Goal: Task Accomplishment & Management: Manage account settings

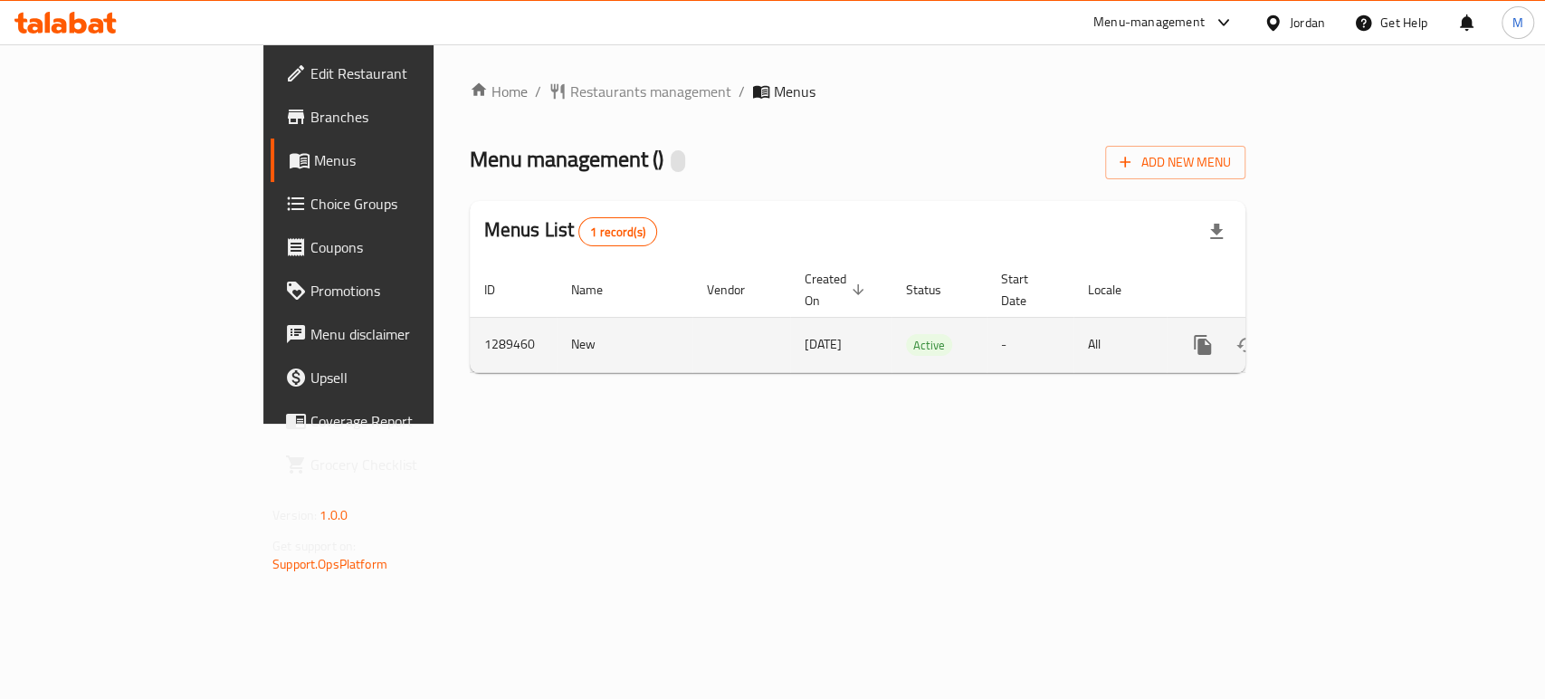
click at [1344, 334] on icon "enhanced table" at bounding box center [1333, 345] width 22 height 22
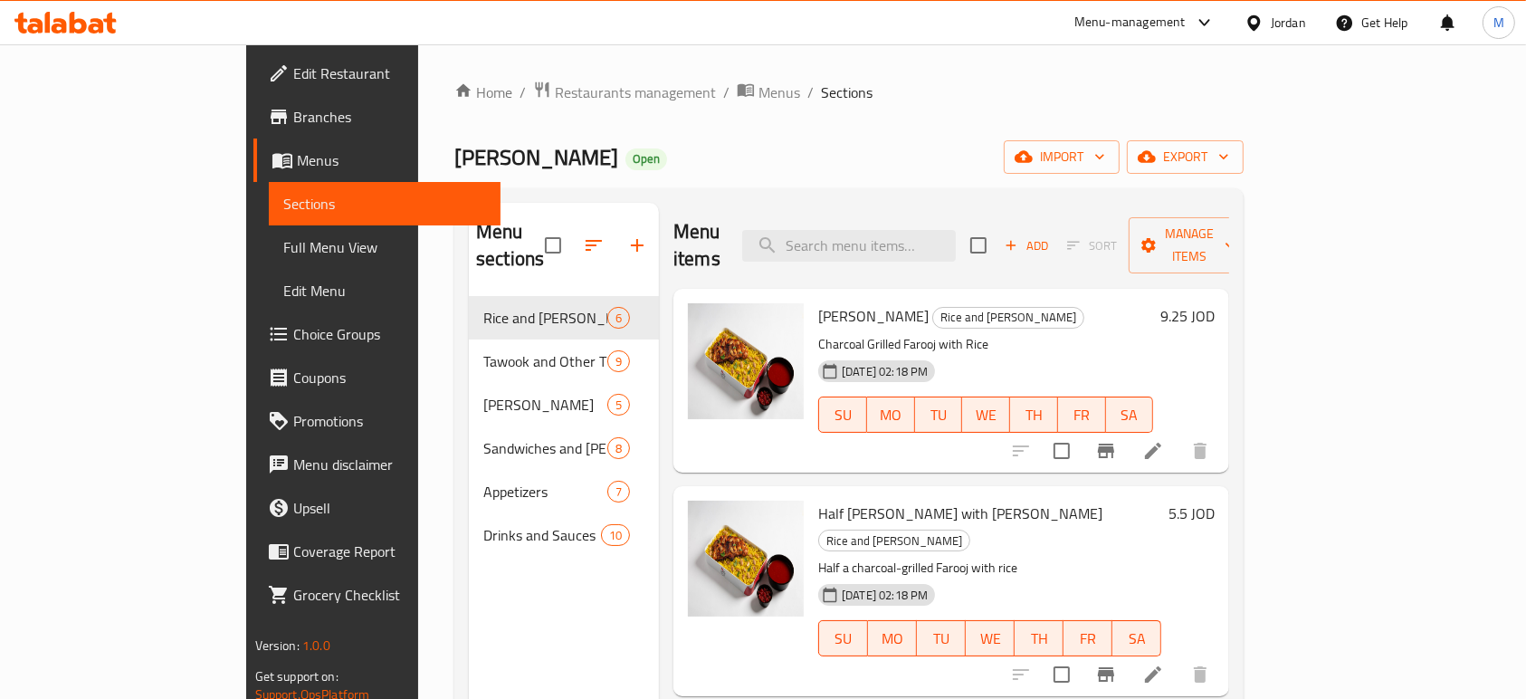
click at [233, 92] on ul "Edit Restaurant Branches Menus Sections Full Menu View Edit Menu Choice Groups …" at bounding box center [367, 334] width 269 height 565
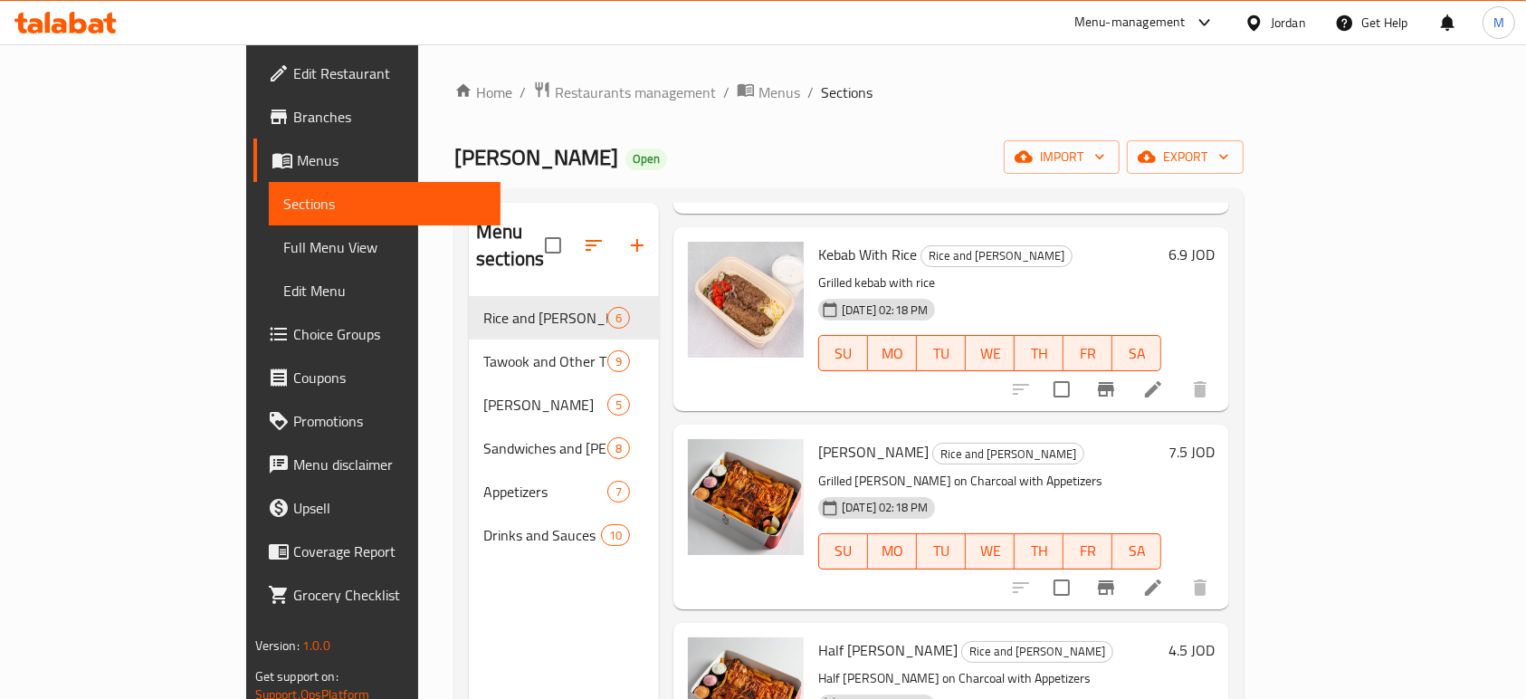
click at [283, 197] on span "Sections" at bounding box center [385, 204] width 204 height 22
click at [293, 120] on span "Branches" at bounding box center [390, 117] width 194 height 22
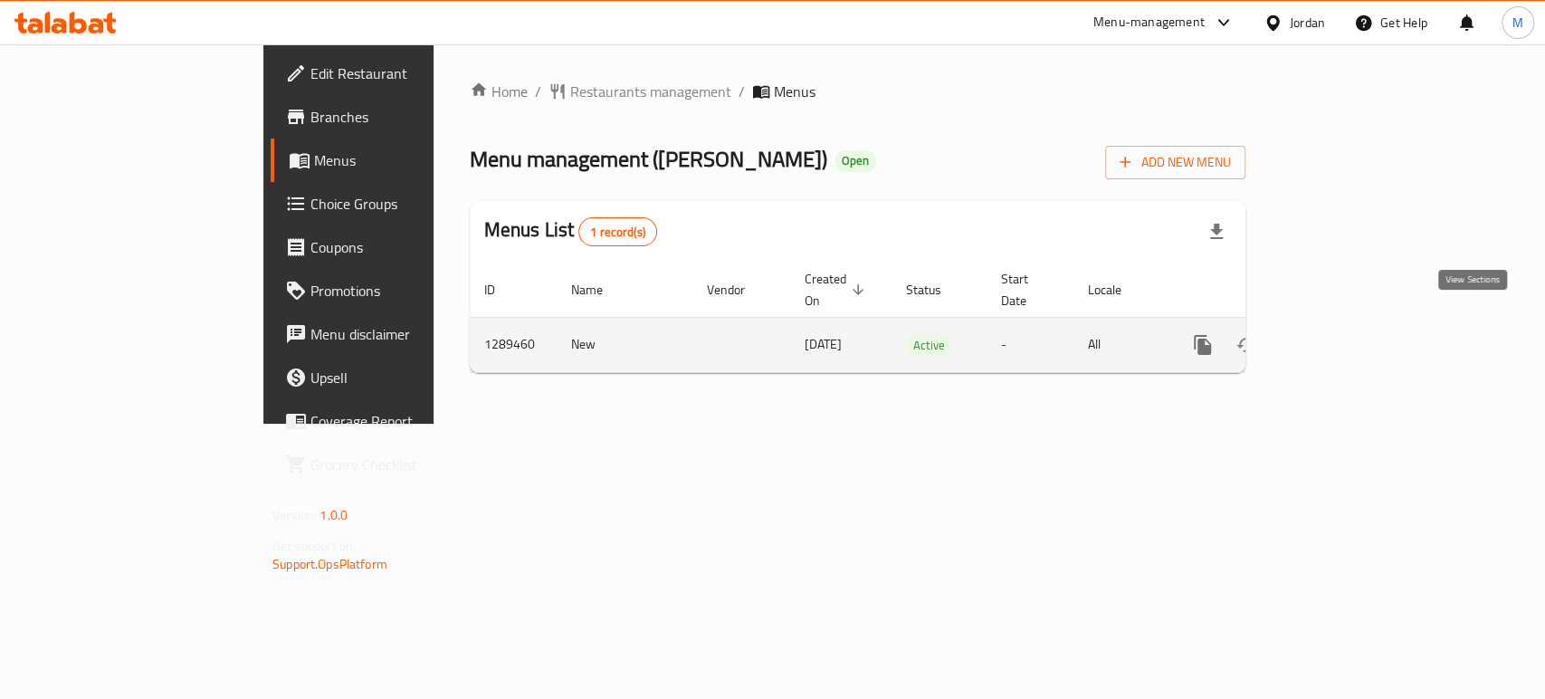
click at [1355, 324] on link "enhanced table" at bounding box center [1332, 344] width 43 height 43
